Goal: Task Accomplishment & Management: Use online tool/utility

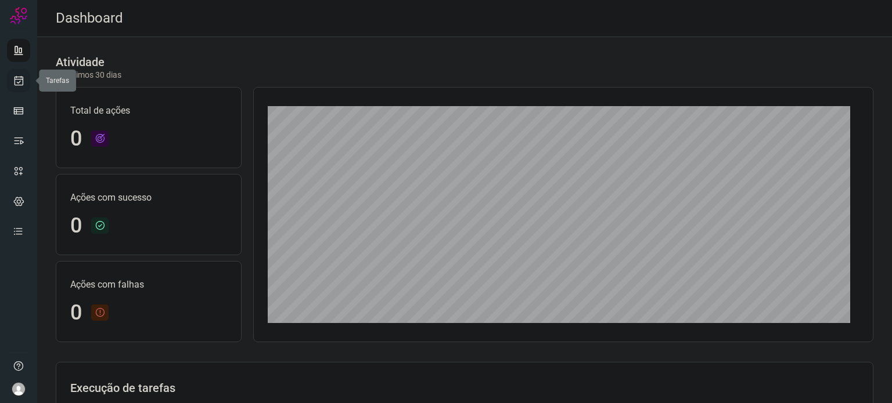
click at [15, 73] on link at bounding box center [18, 80] width 23 height 23
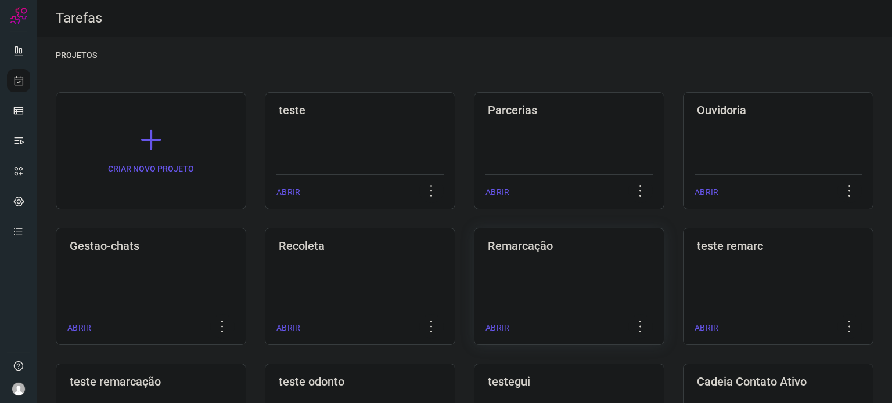
click at [517, 265] on div "Remarcação ABRIR" at bounding box center [569, 286] width 190 height 117
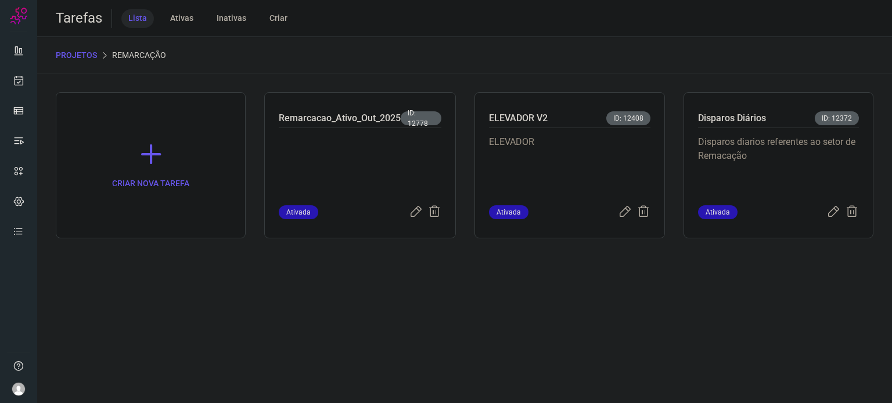
click at [716, 164] on p "Disparos diarios referentes ao setor de Remacação" at bounding box center [778, 164] width 161 height 58
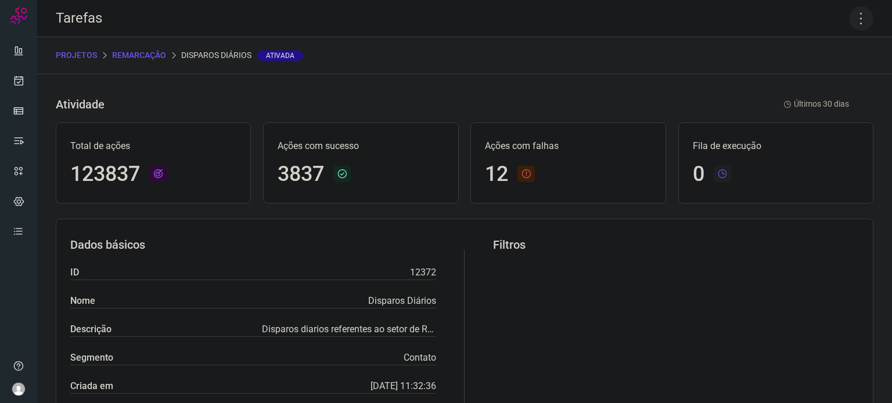
click at [856, 21] on icon at bounding box center [861, 18] width 24 height 24
click at [832, 71] on li "Executar" at bounding box center [811, 76] width 106 height 19
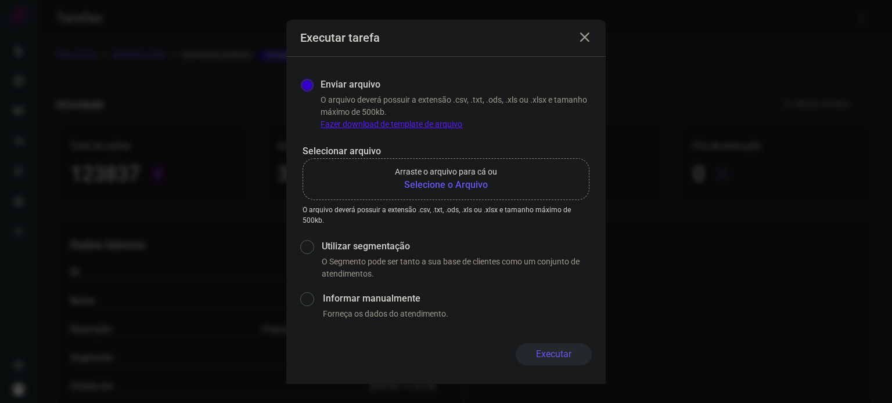
click at [471, 190] on b "Selecione o Arquivo" at bounding box center [446, 185] width 102 height 14
click at [0, 0] on input "Arraste o arquivo para cá ou Selecione o Arquivo" at bounding box center [0, 0] width 0 height 0
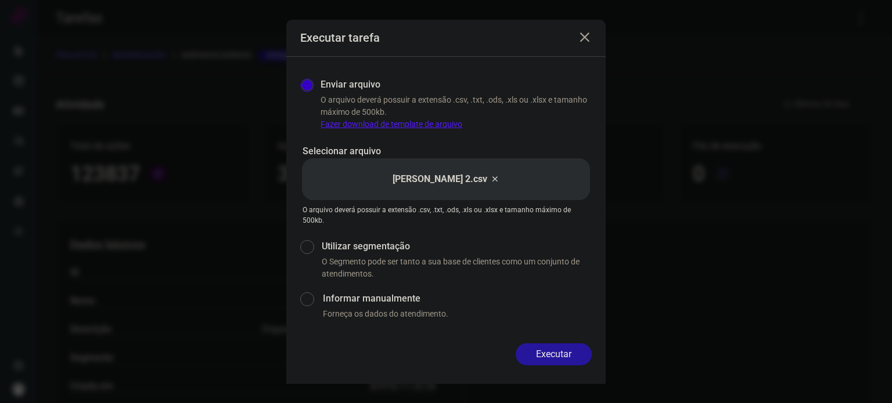
click at [539, 349] on button "Executar" at bounding box center [554, 355] width 76 height 22
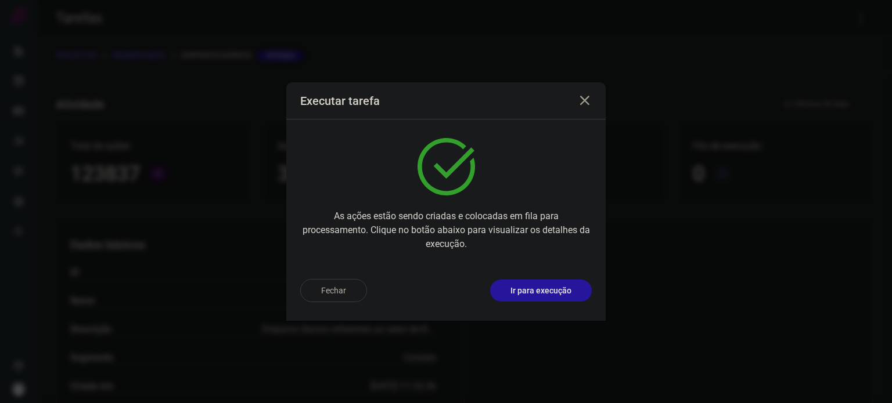
click at [550, 295] on p "Ir para execução" at bounding box center [540, 291] width 61 height 12
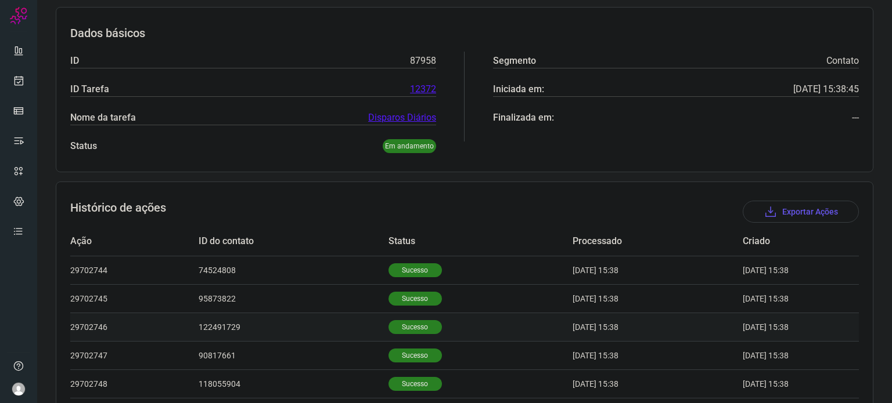
scroll to position [290, 0]
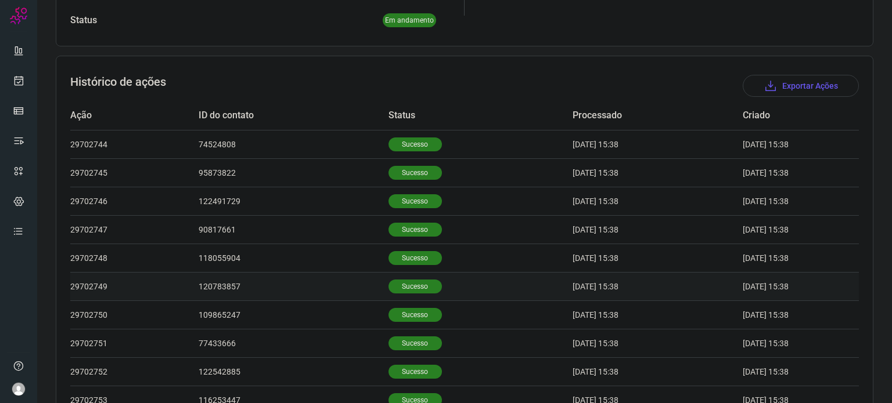
click at [413, 280] on p "Sucesso" at bounding box center [414, 287] width 53 height 14
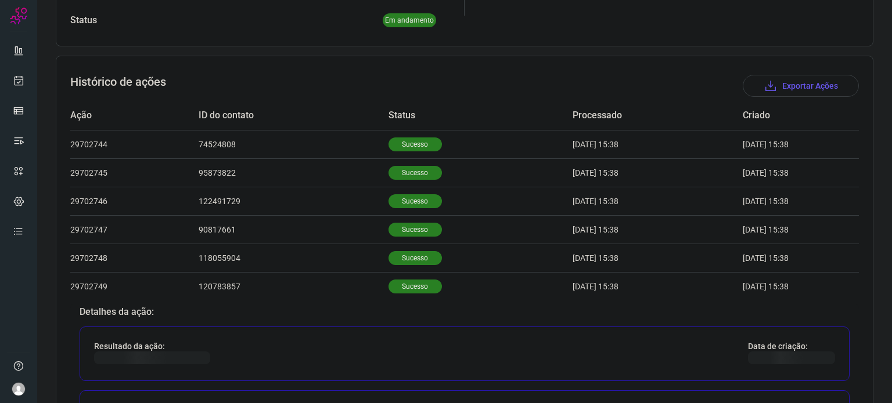
scroll to position [581, 0]
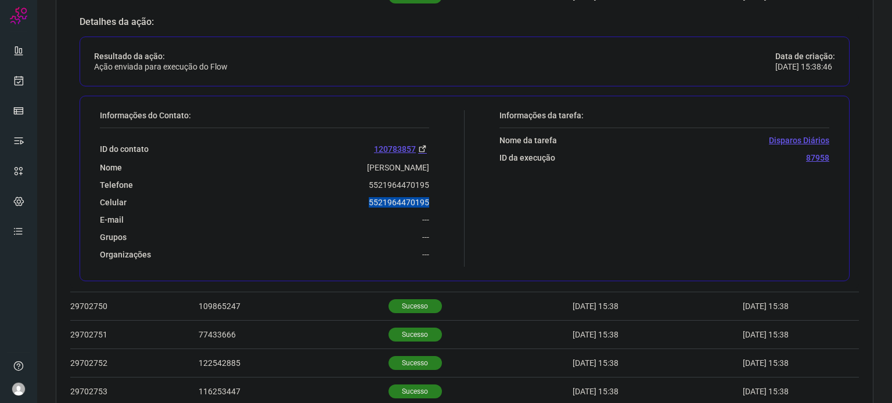
drag, startPoint x: 358, startPoint y: 197, endPoint x: 449, endPoint y: 198, distance: 91.2
click at [446, 203] on div "Informações do Contato: ID do contato 120783857 Nome [PERSON_NAME] Telefone 552…" at bounding box center [279, 188] width 370 height 157
copy p "5521964470195"
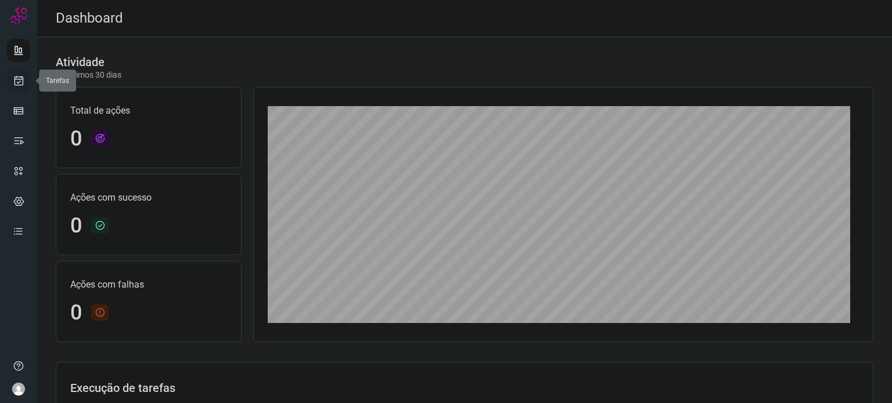
click at [26, 78] on link at bounding box center [18, 80] width 23 height 23
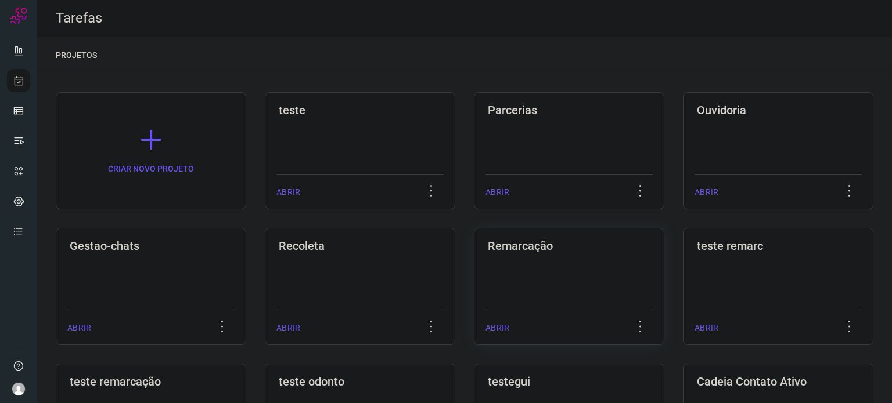
click at [557, 277] on div "Remarcação ABRIR" at bounding box center [569, 286] width 190 height 117
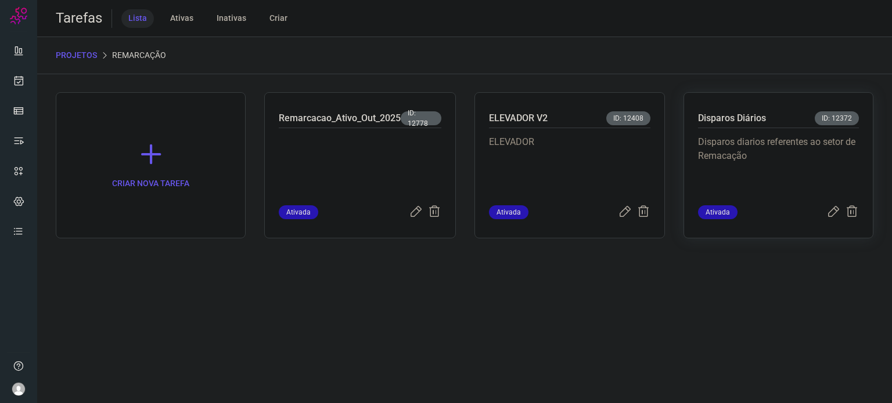
click at [783, 164] on p "Disparos diarios referentes ao setor de Remacação" at bounding box center [778, 164] width 161 height 58
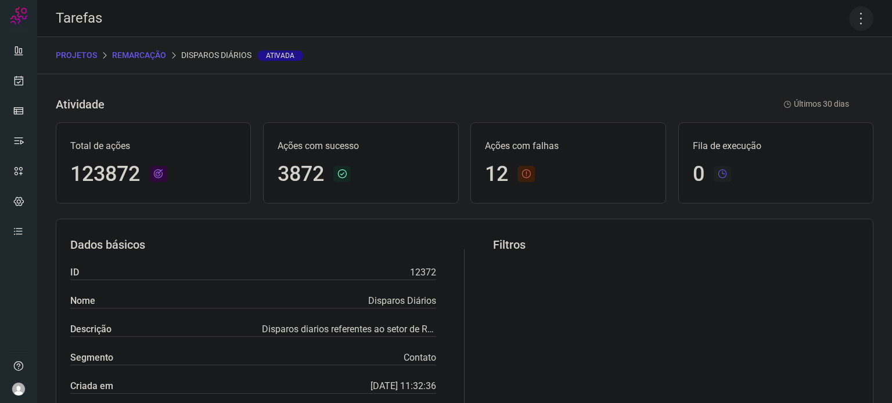
click at [849, 21] on icon at bounding box center [861, 18] width 24 height 24
click at [813, 81] on li "Executar" at bounding box center [811, 76] width 106 height 19
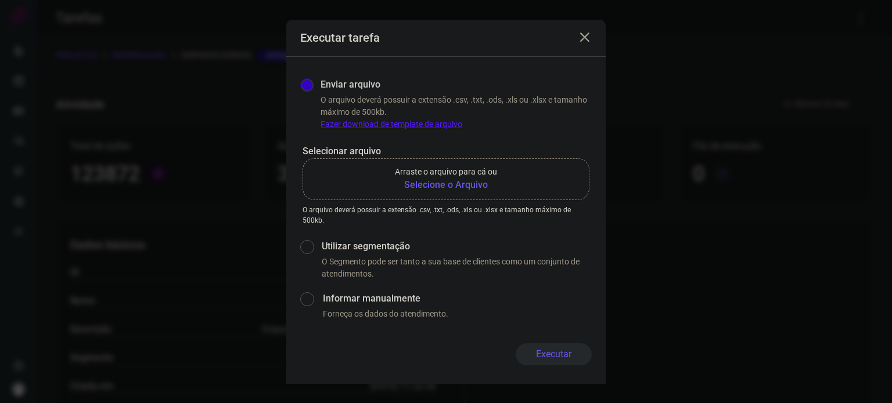
click at [469, 190] on b "Selecione o Arquivo" at bounding box center [446, 185] width 102 height 14
click at [0, 0] on input "Arraste o arquivo para cá ou Selecione o Arquivo" at bounding box center [0, 0] width 0 height 0
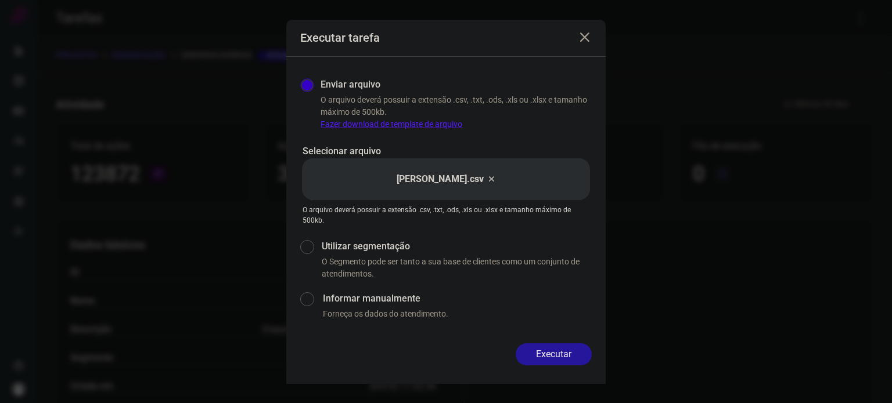
click at [560, 346] on button "Executar" at bounding box center [554, 355] width 76 height 22
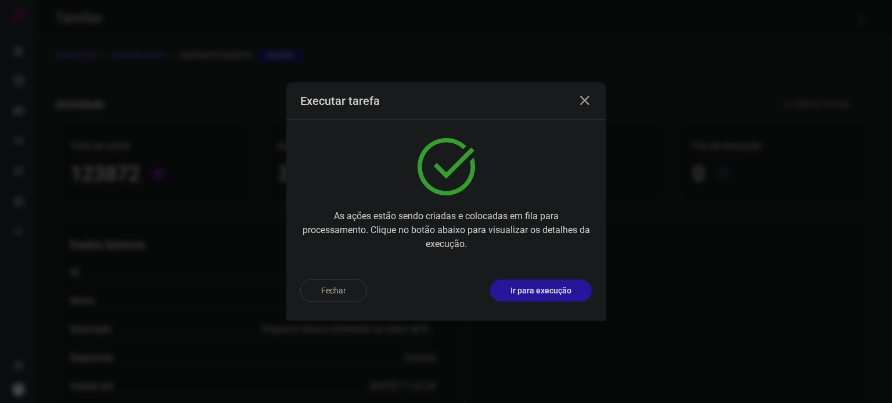
click at [570, 290] on p "Ir para execução" at bounding box center [540, 291] width 61 height 12
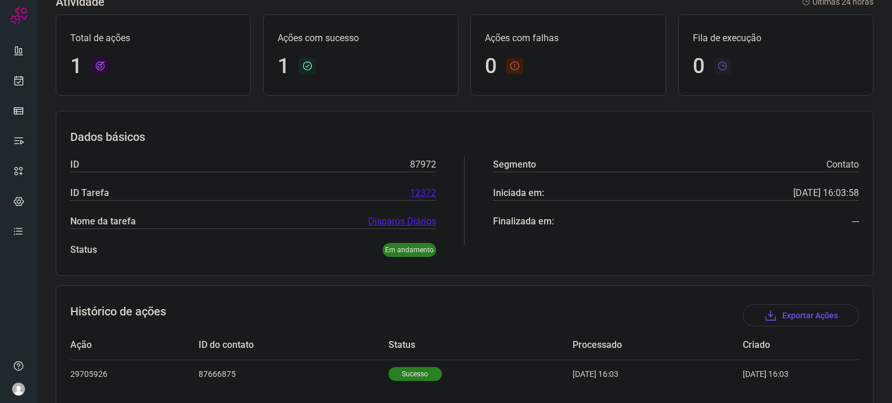
scroll to position [103, 0]
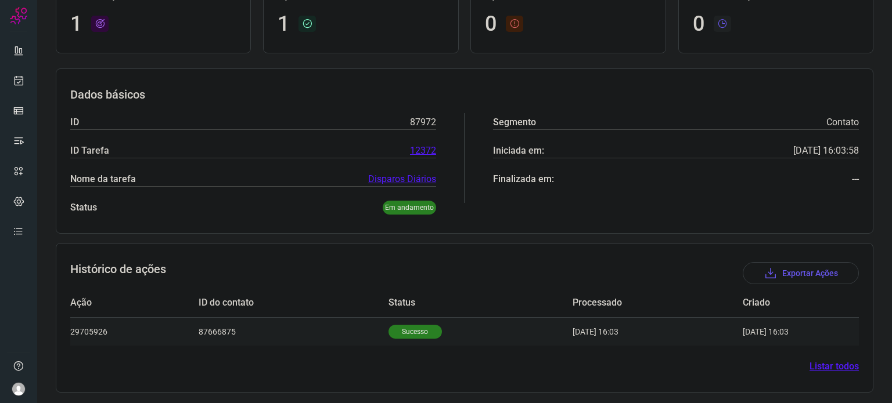
click at [400, 336] on p "Sucesso" at bounding box center [414, 332] width 53 height 14
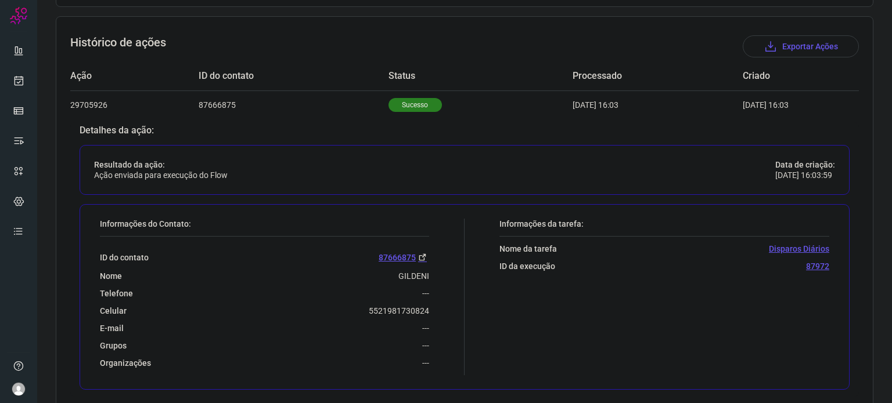
scroll to position [384, 0]
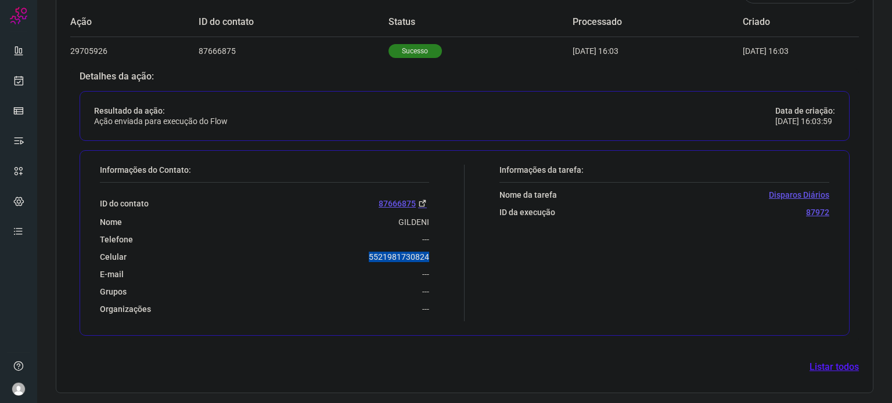
drag, startPoint x: 361, startPoint y: 251, endPoint x: 428, endPoint y: 253, distance: 67.4
click at [428, 253] on div "Informações do Contato: ID do contato 87666875 Nome GILDENI Telefone --- Celula…" at bounding box center [279, 243] width 370 height 157
copy p "5521981730824"
